Goal: Information Seeking & Learning: Learn about a topic

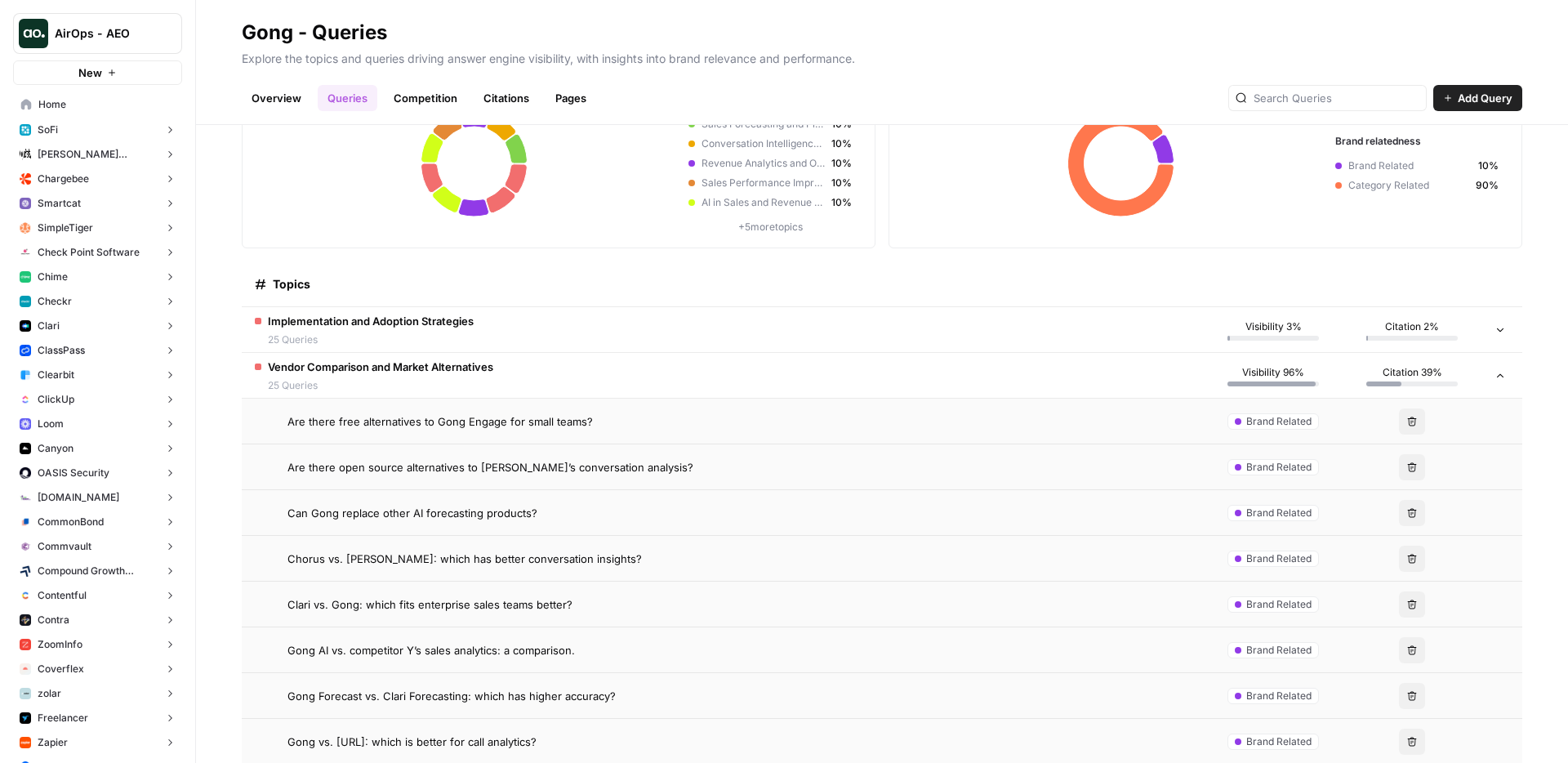
scroll to position [115, 0]
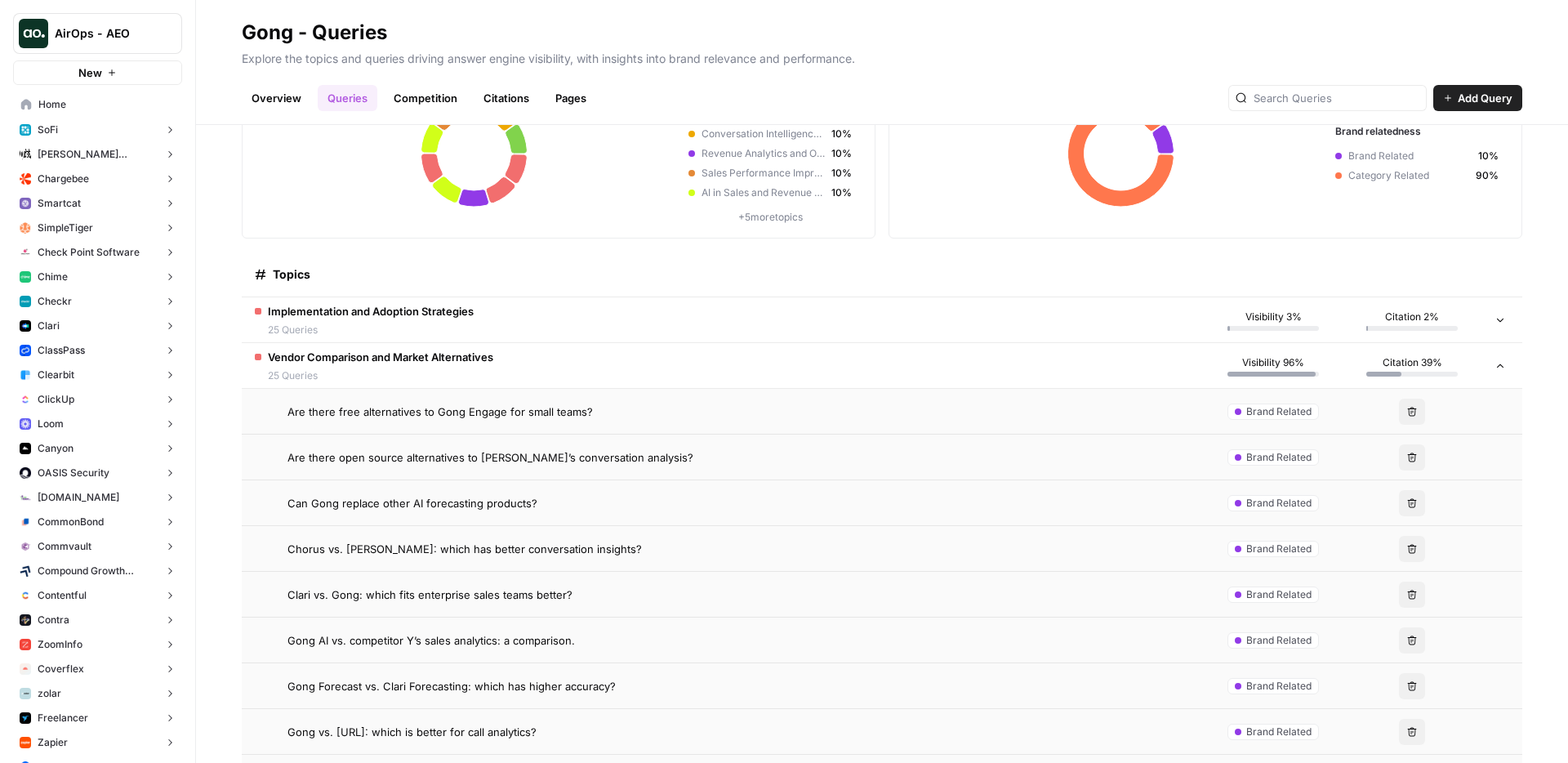
click at [454, 422] on td "Are there free alternatives to Gong Engage for small teams?" at bounding box center [723, 410] width 962 height 45
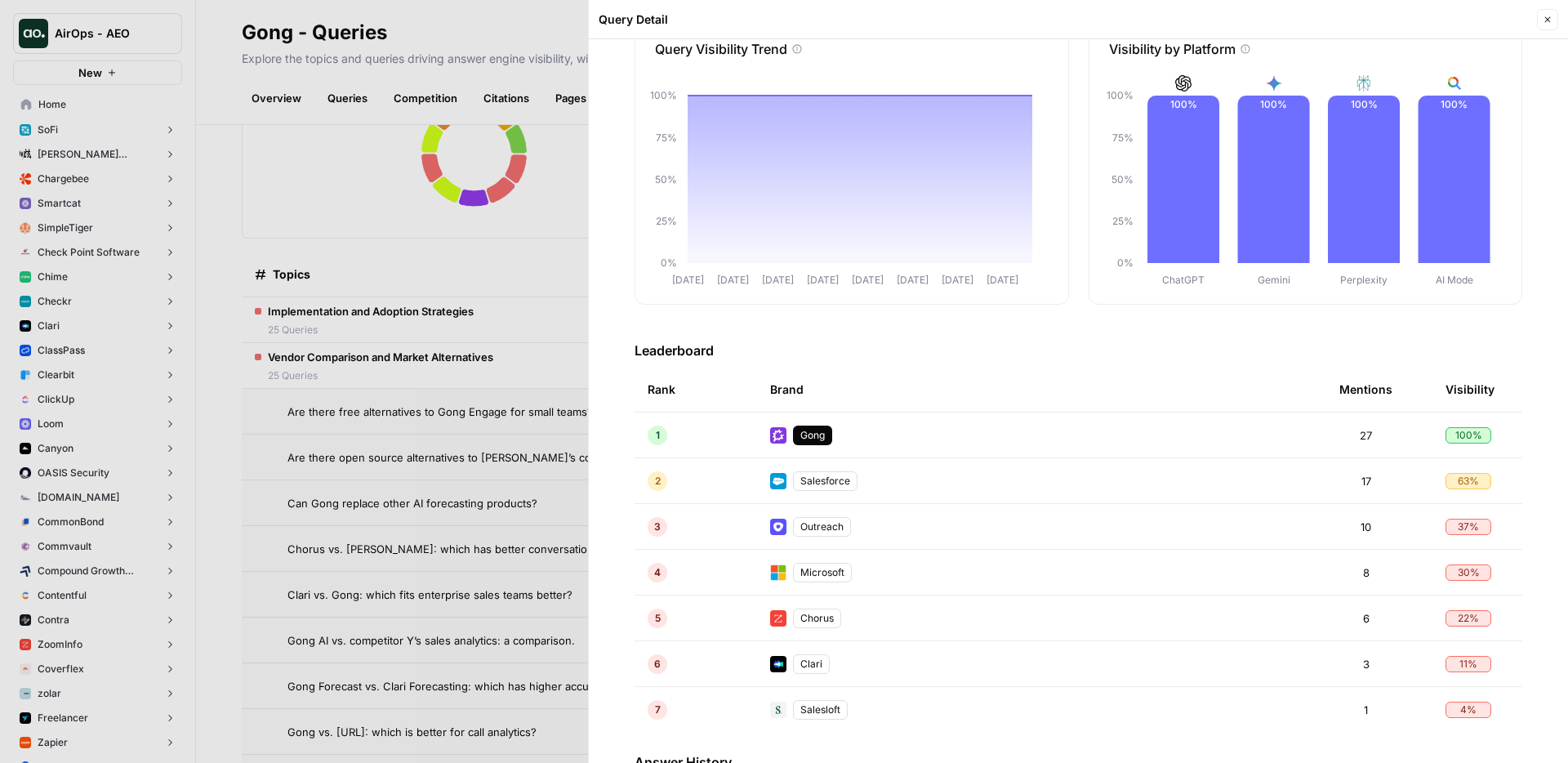
scroll to position [546, 0]
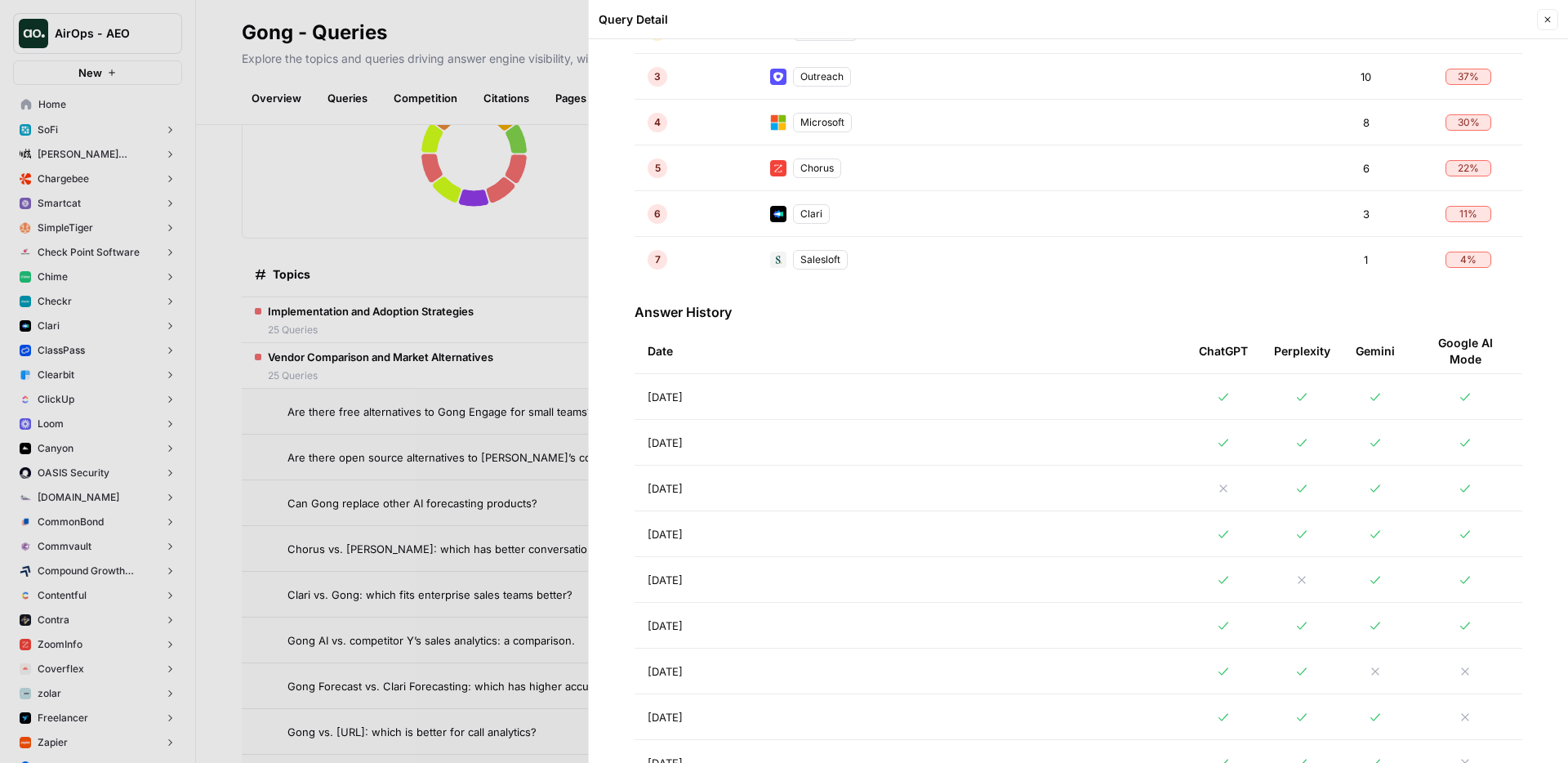
click at [889, 450] on td "[DATE]" at bounding box center [910, 442] width 551 height 45
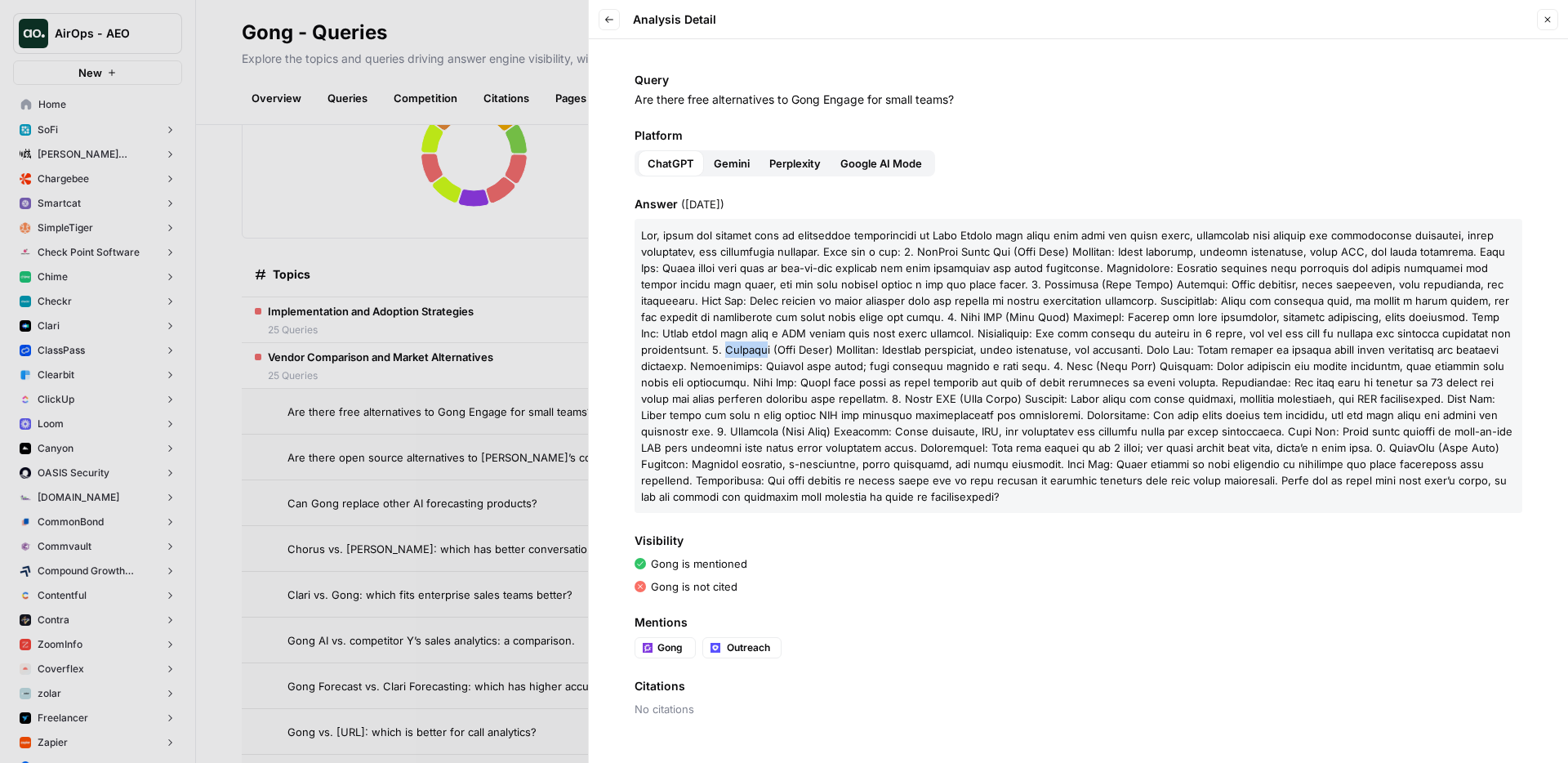
drag, startPoint x: 640, startPoint y: 346, endPoint x: 683, endPoint y: 347, distance: 43.0
click at [683, 347] on span at bounding box center [1076, 366] width 871 height 274
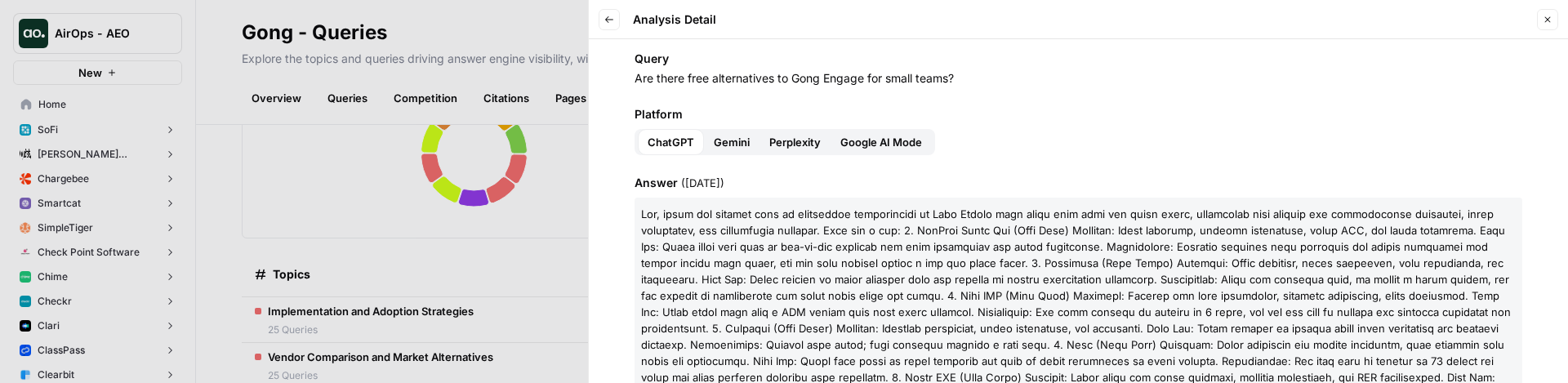
scroll to position [366, 0]
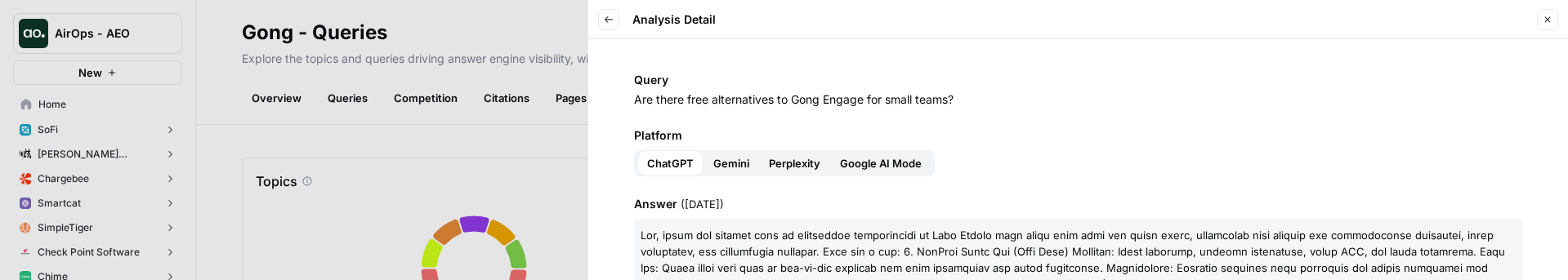
click at [617, 17] on button "Back" at bounding box center [609, 19] width 21 height 21
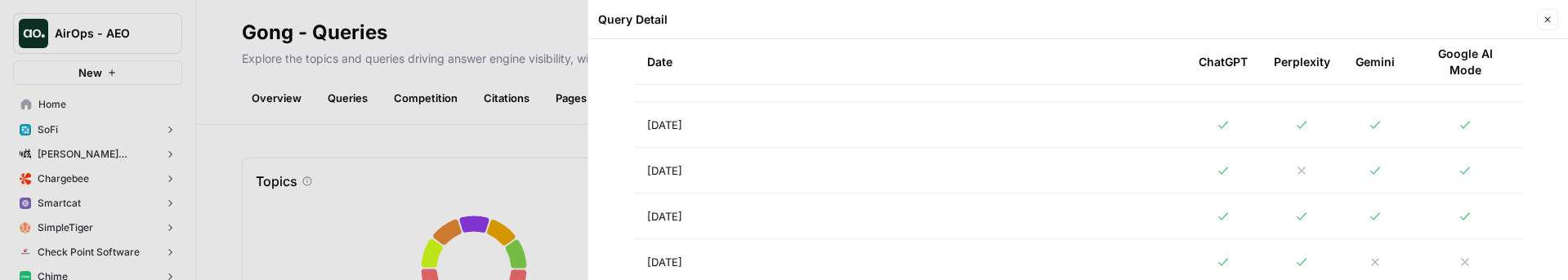
click at [775, 168] on td "[DATE]" at bounding box center [909, 169] width 551 height 44
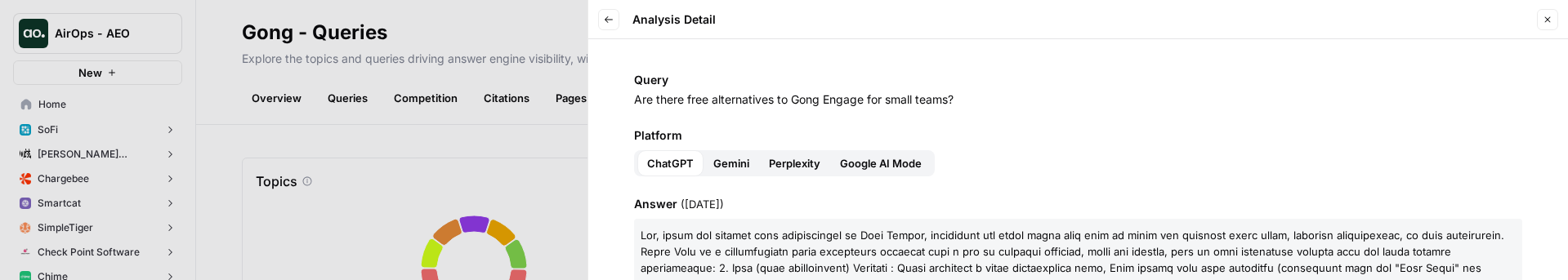
click at [610, 31] on header "Back Analysis Detail Close" at bounding box center [1077, 19] width 979 height 39
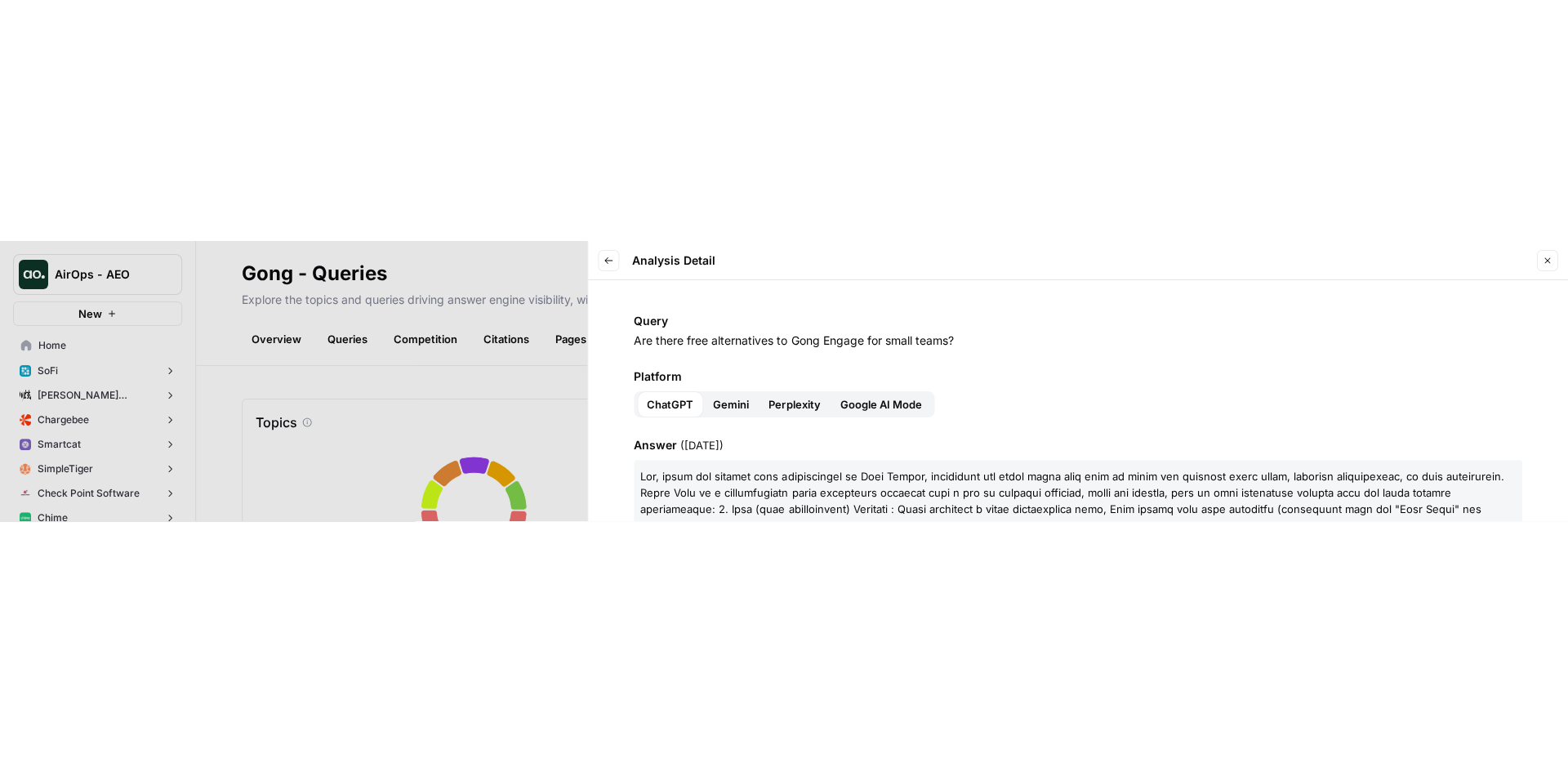
scroll to position [10, 0]
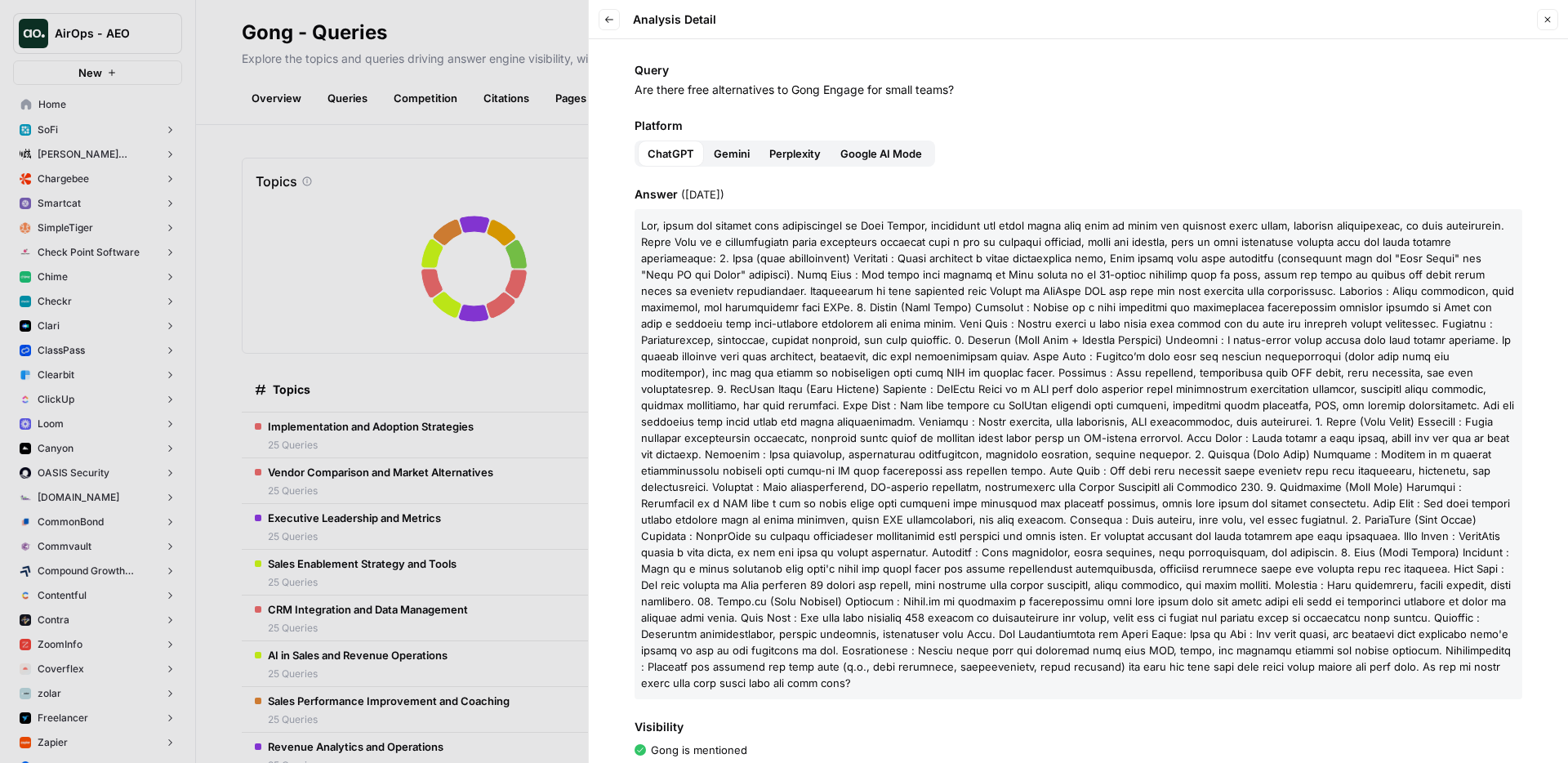
click at [1547, 17] on icon "button" at bounding box center [1547, 19] width 10 height 10
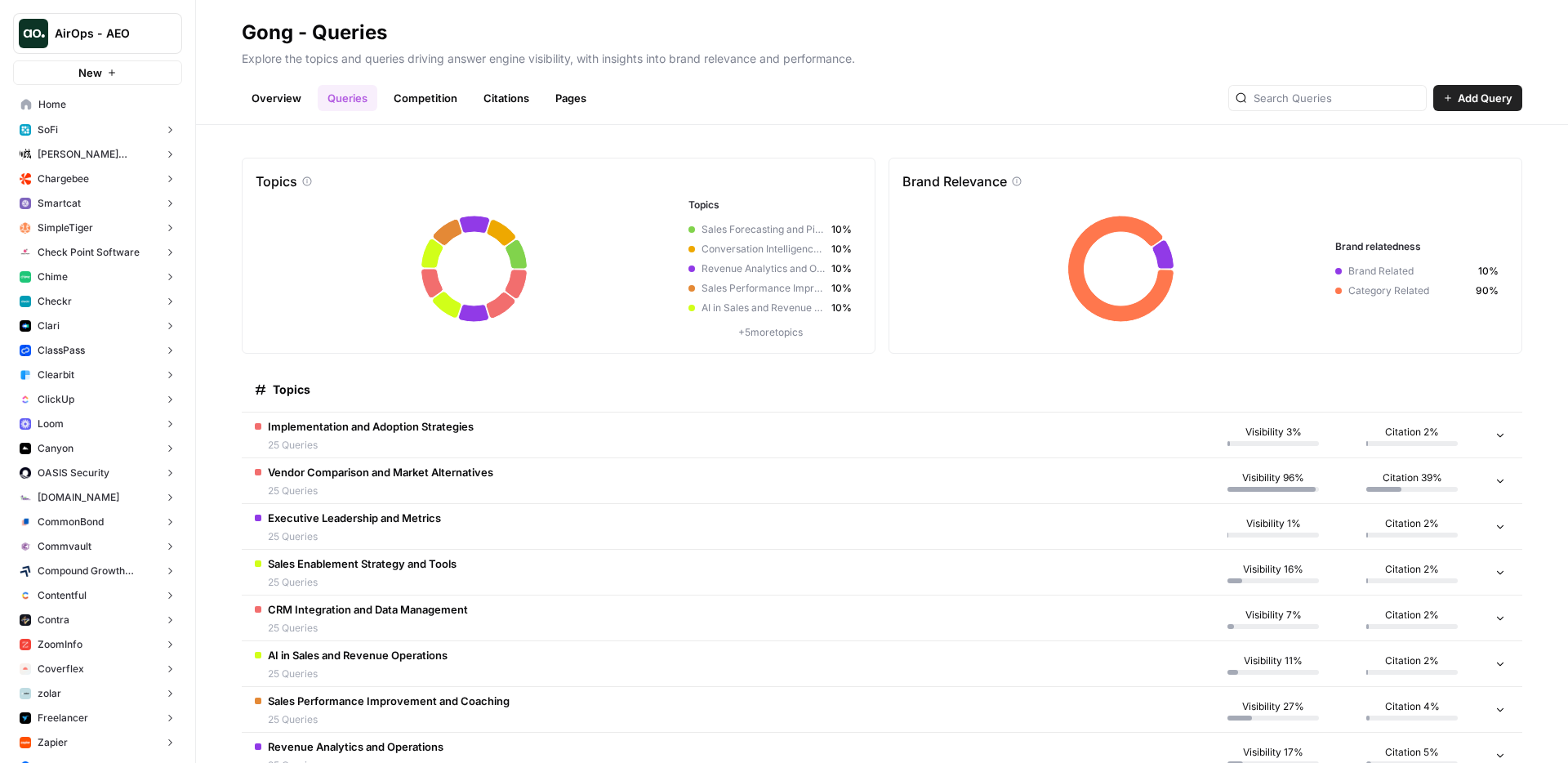
click at [687, 107] on div "Overview Queries Competition Citations Pages Add Query" at bounding box center [882, 91] width 1281 height 39
click at [501, 83] on div "Overview Queries Competition Citations Pages Add Query" at bounding box center [882, 91] width 1281 height 39
click at [506, 102] on link "Citations" at bounding box center [505, 98] width 65 height 26
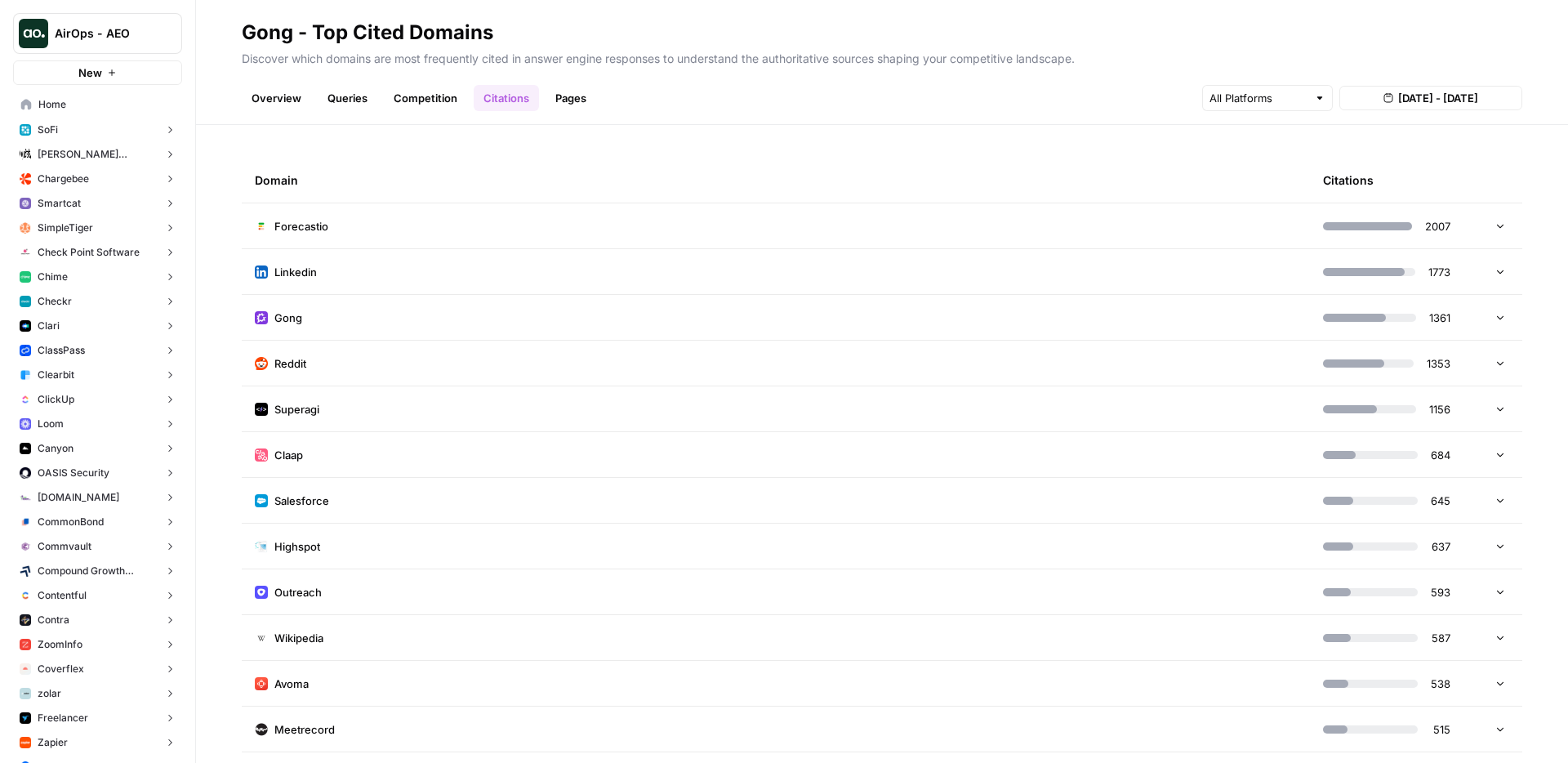
click at [555, 93] on link "Pages" at bounding box center [571, 98] width 51 height 26
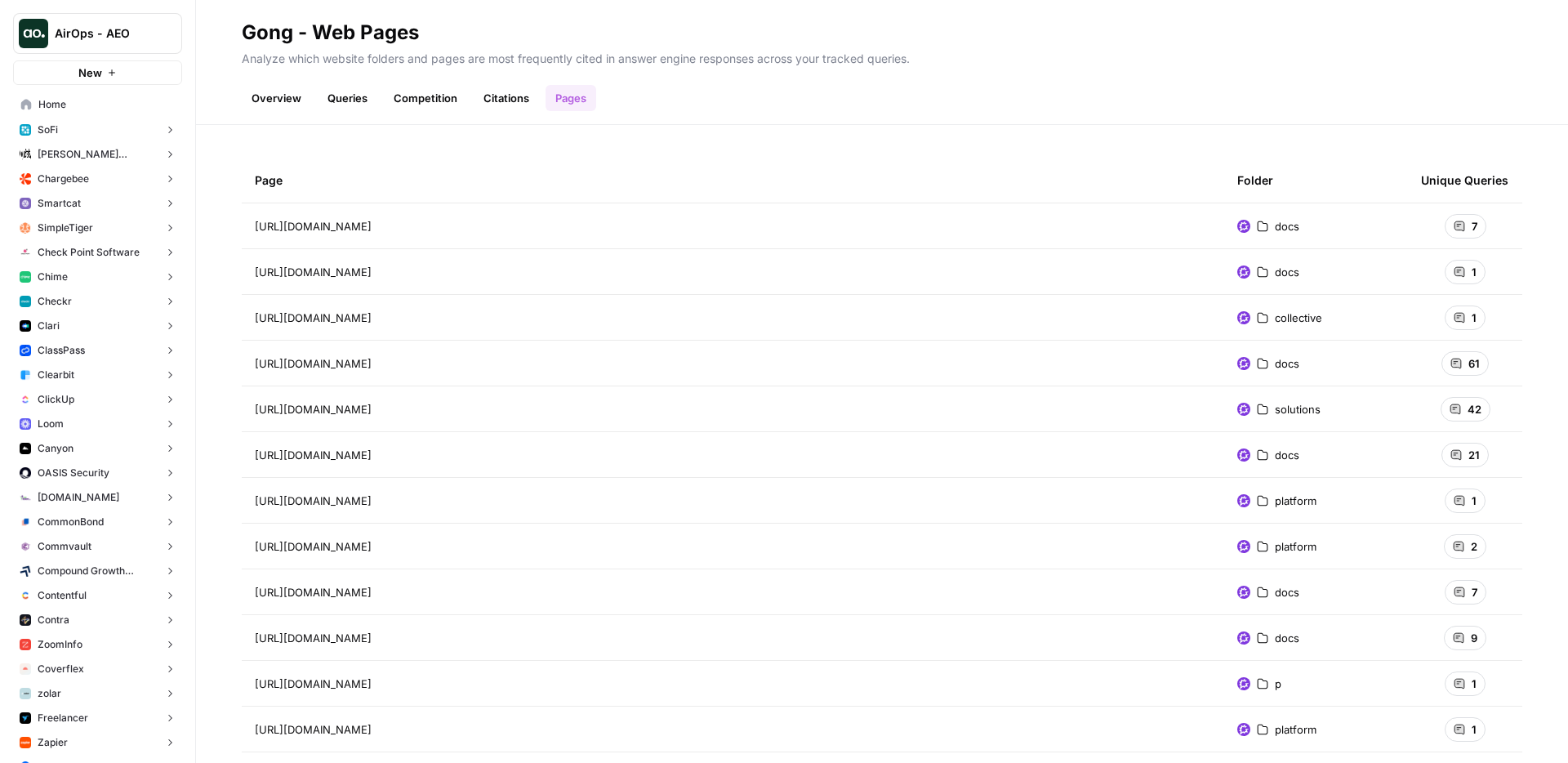
click at [633, 222] on div "https://help.gong.io/docs/web-conferencing-integrations Go to page" at bounding box center [732, 226] width 956 height 19
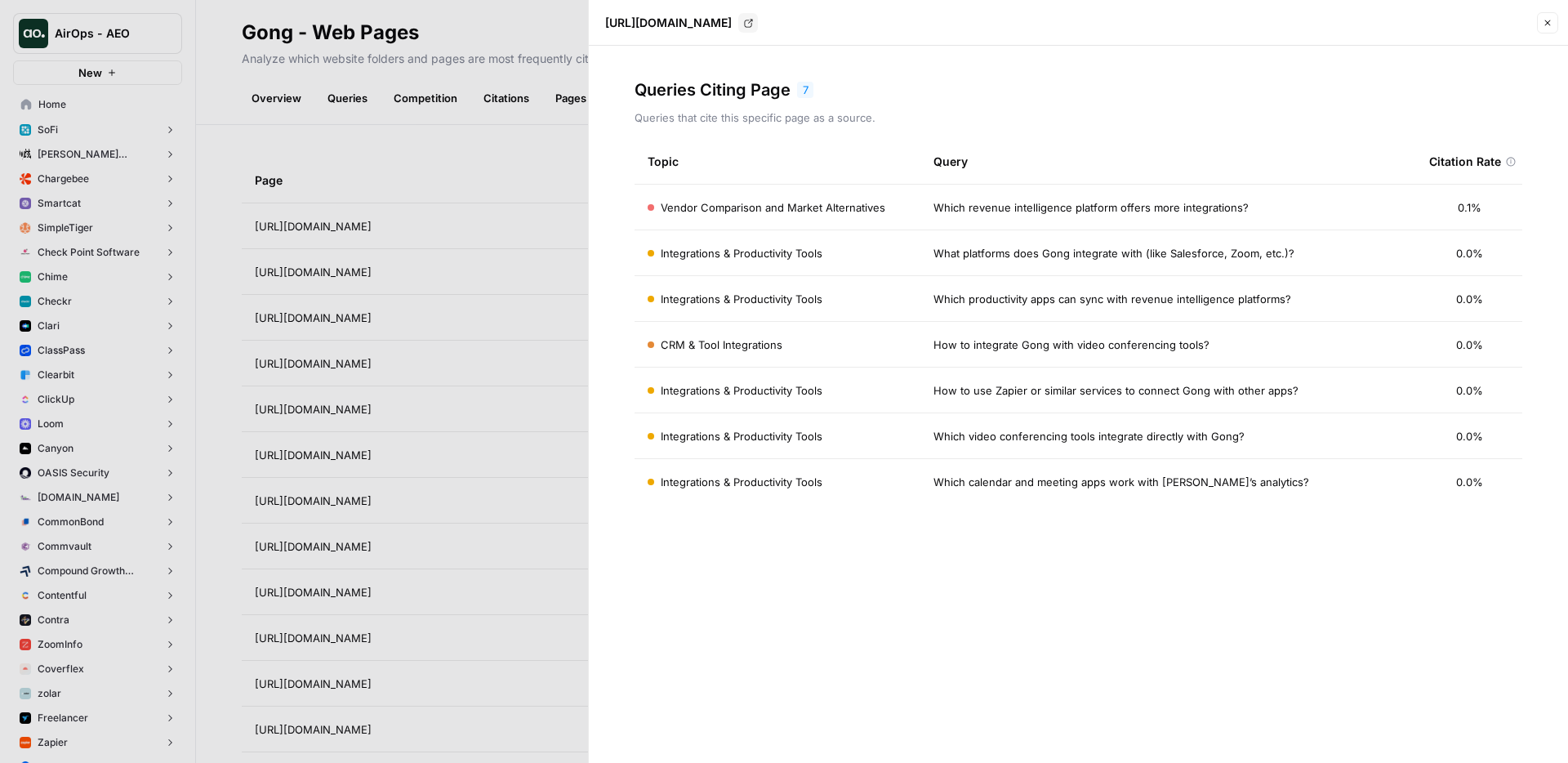
click at [499, 141] on div at bounding box center [784, 382] width 1568 height 763
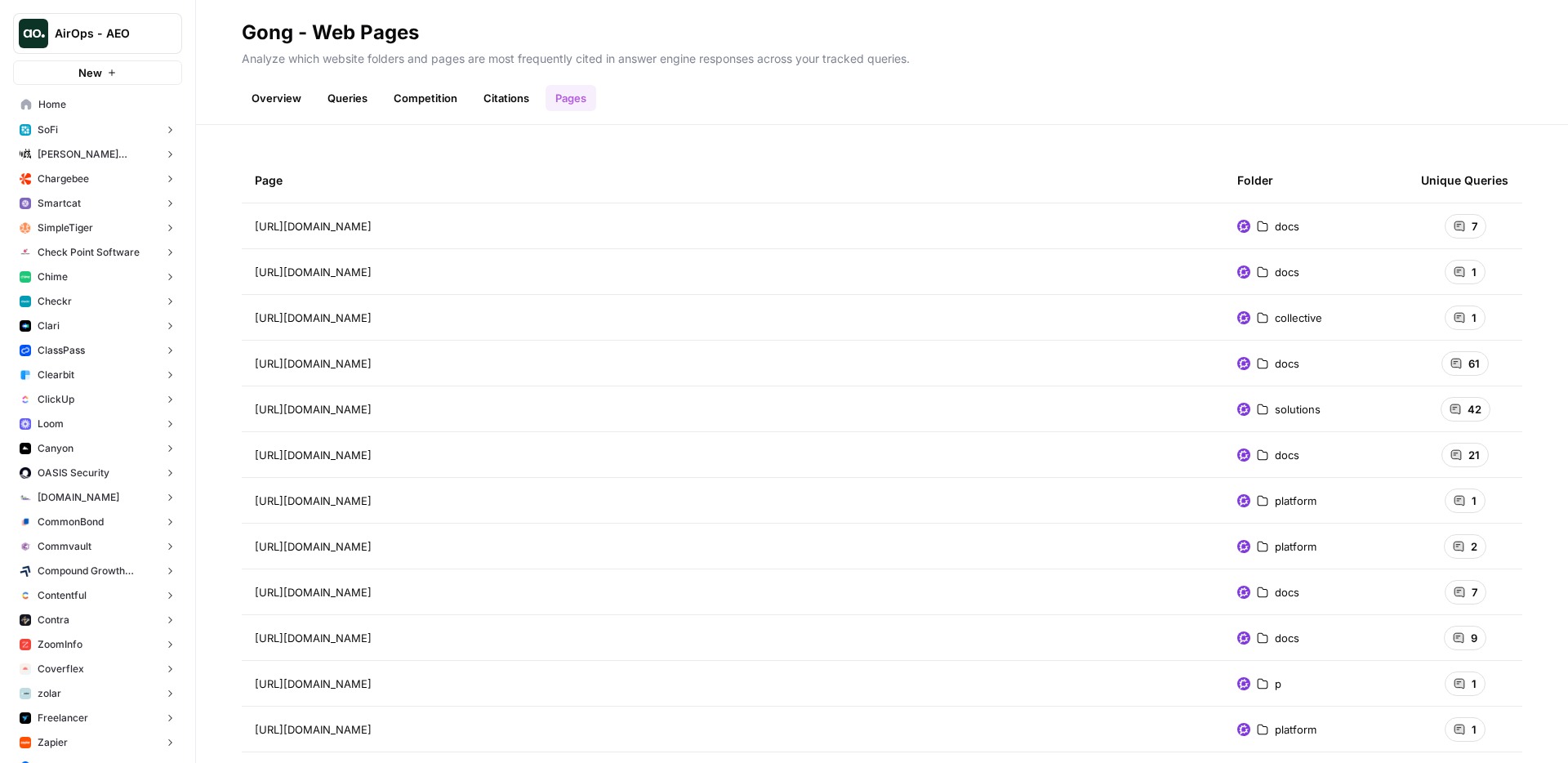
click at [756, 79] on div "Overview Queries Competition Citations Pages" at bounding box center [882, 91] width 1281 height 39
